Goal: Transaction & Acquisition: Purchase product/service

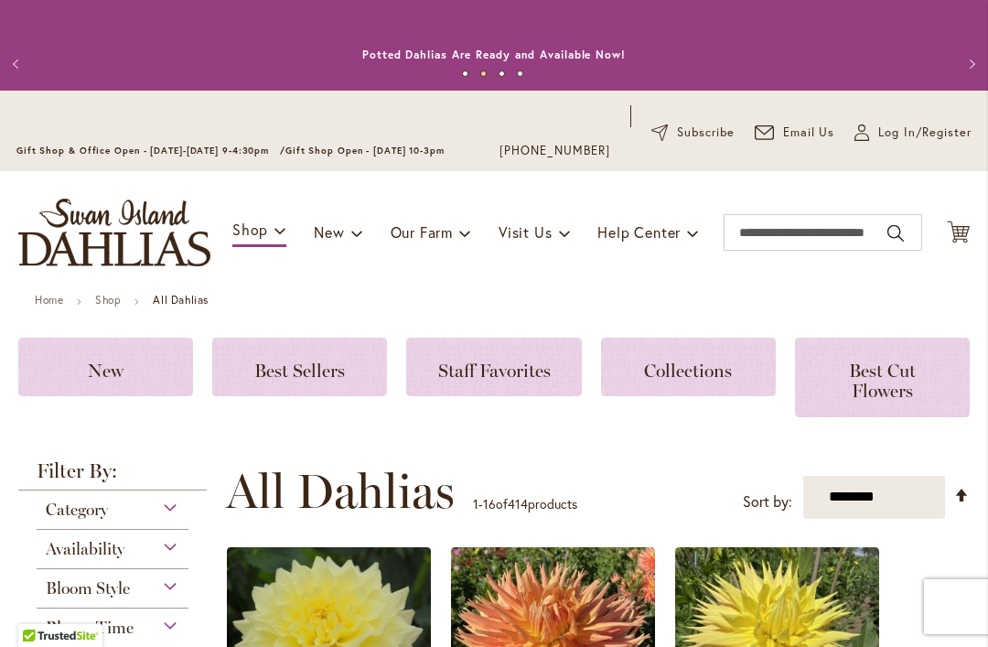
click at [301, 381] on span "Best Sellers" at bounding box center [299, 371] width 91 height 22
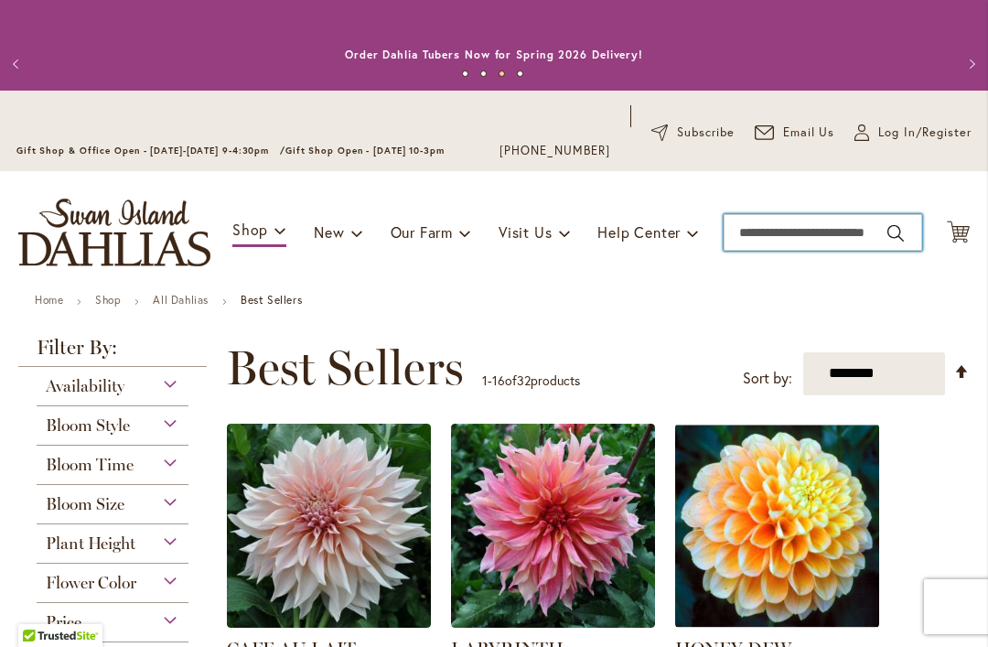
click at [784, 238] on input "Search" at bounding box center [823, 232] width 199 height 37
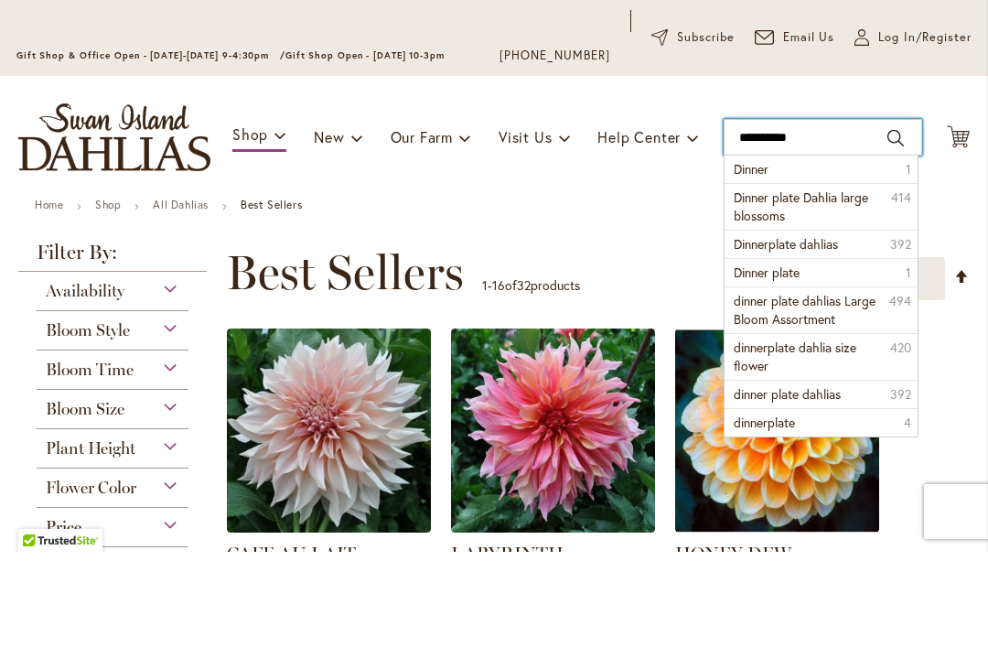
type input "**********"
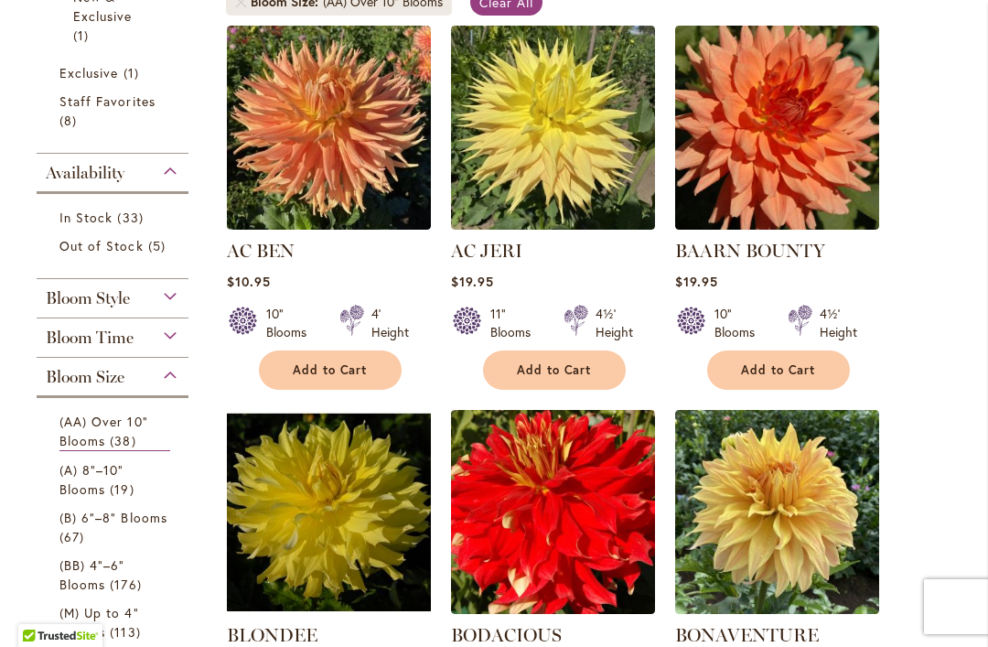
scroll to position [499, 0]
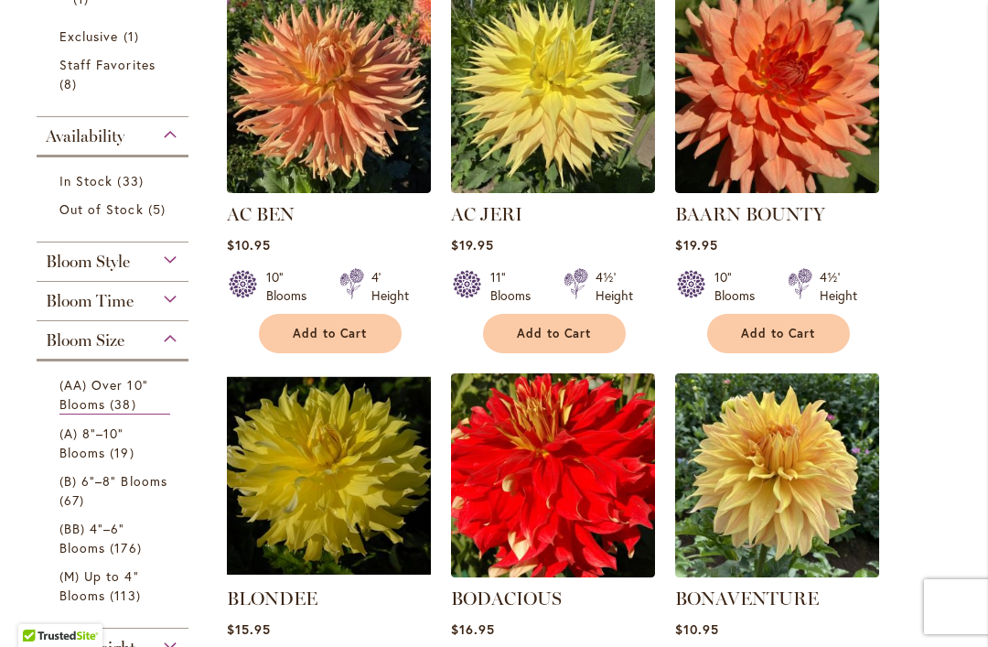
click at [91, 445] on span "(A) 8"–10" Blooms" at bounding box center [91, 443] width 65 height 37
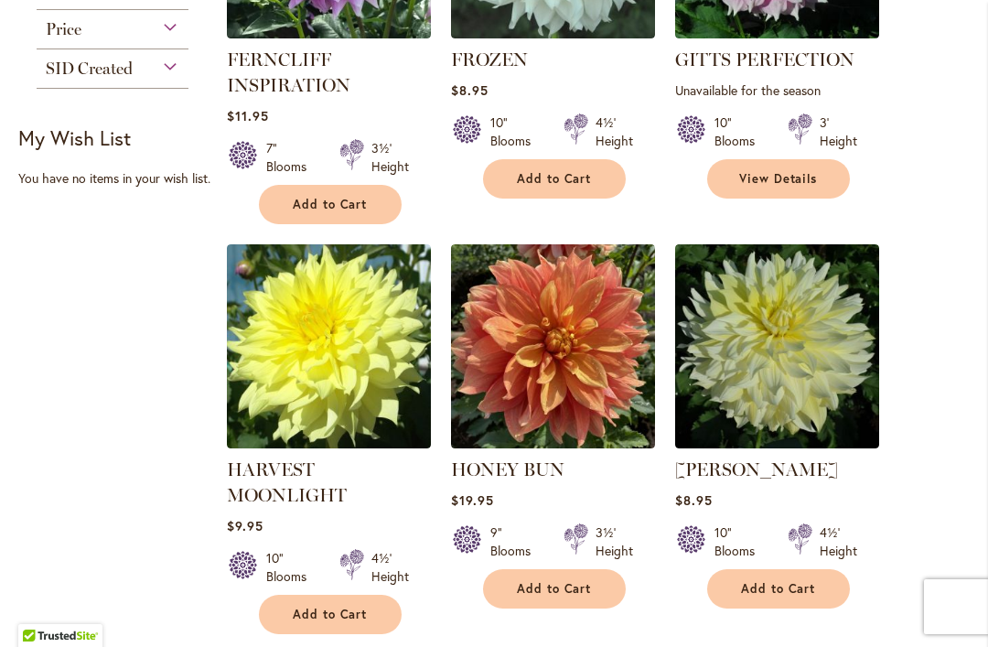
scroll to position [1063, 0]
